Goal: Task Accomplishment & Management: Use online tool/utility

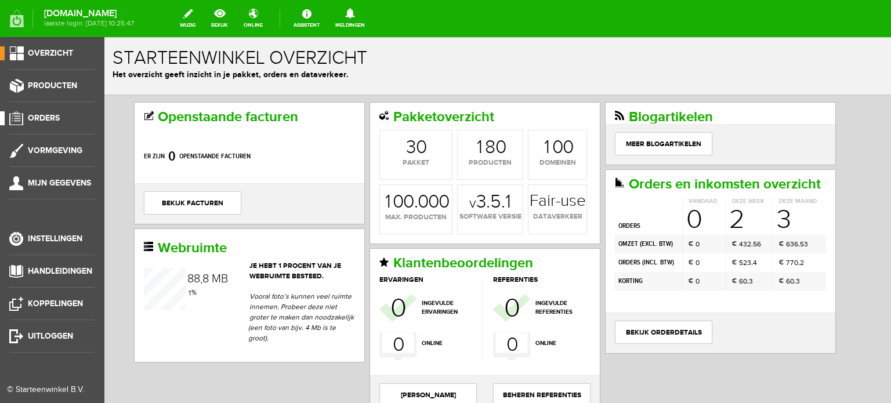
click at [51, 117] on span "Orders" at bounding box center [44, 118] width 32 height 10
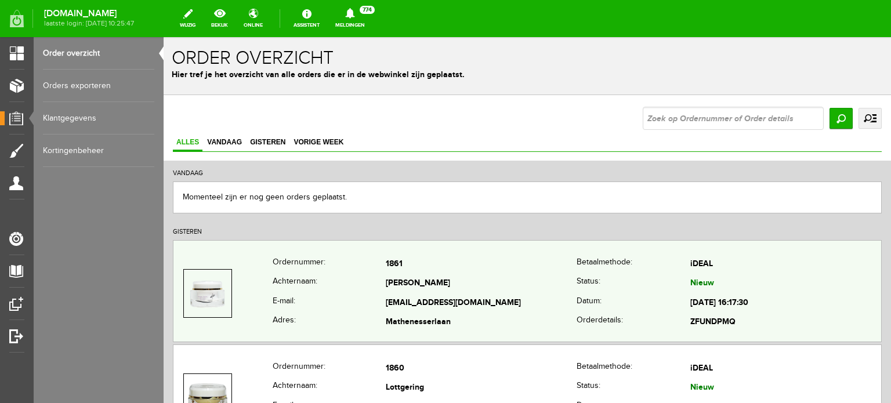
click at [395, 283] on td "[PERSON_NAME]" at bounding box center [481, 285] width 191 height 20
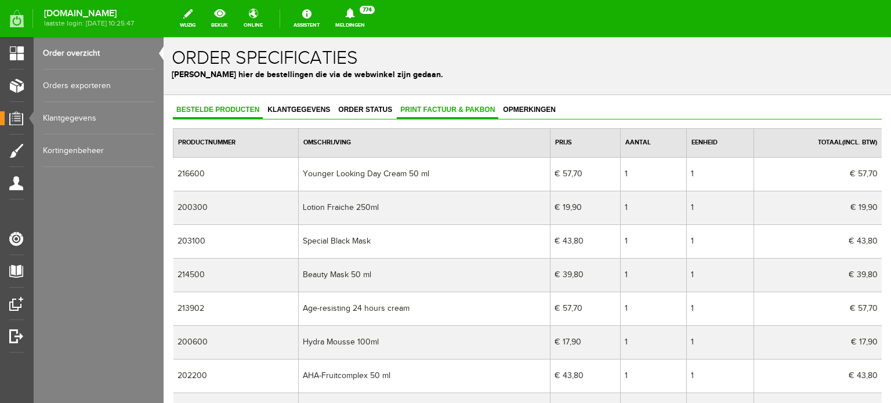
click at [471, 113] on link "Print factuur & pakbon" at bounding box center [448, 110] width 102 height 17
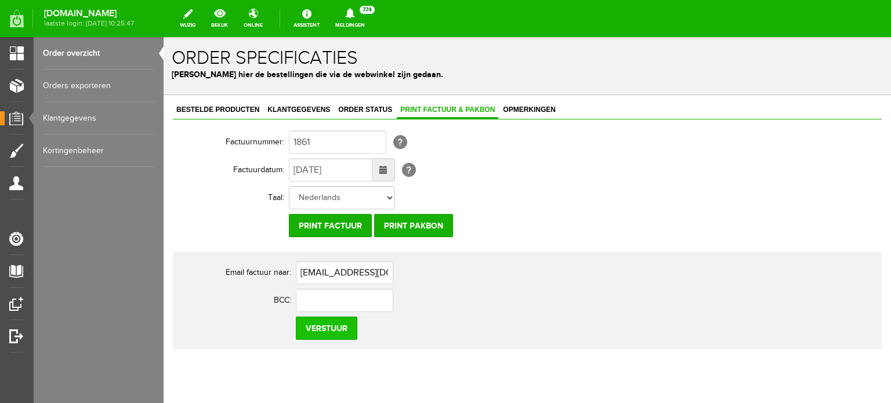
click at [331, 331] on input "Verstuur" at bounding box center [327, 328] width 62 height 23
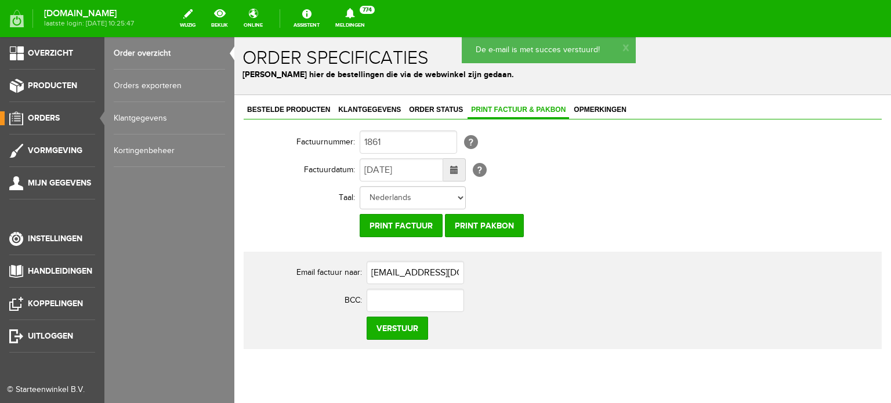
click at [46, 115] on span "Orders" at bounding box center [44, 118] width 32 height 10
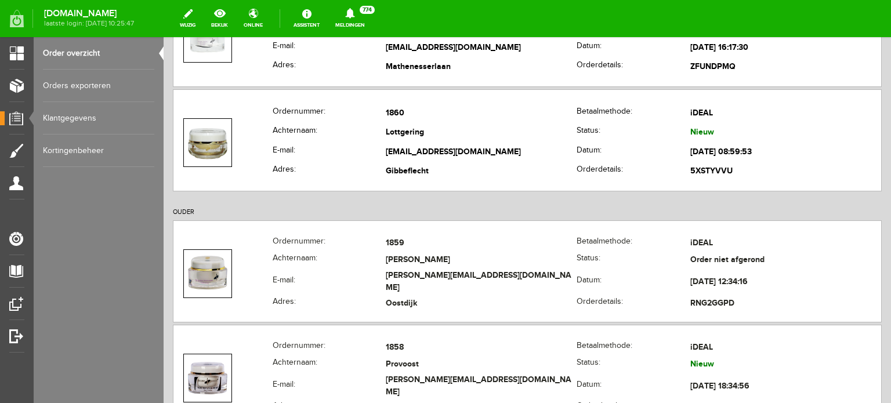
scroll to position [302, 0]
